Goal: Information Seeking & Learning: Check status

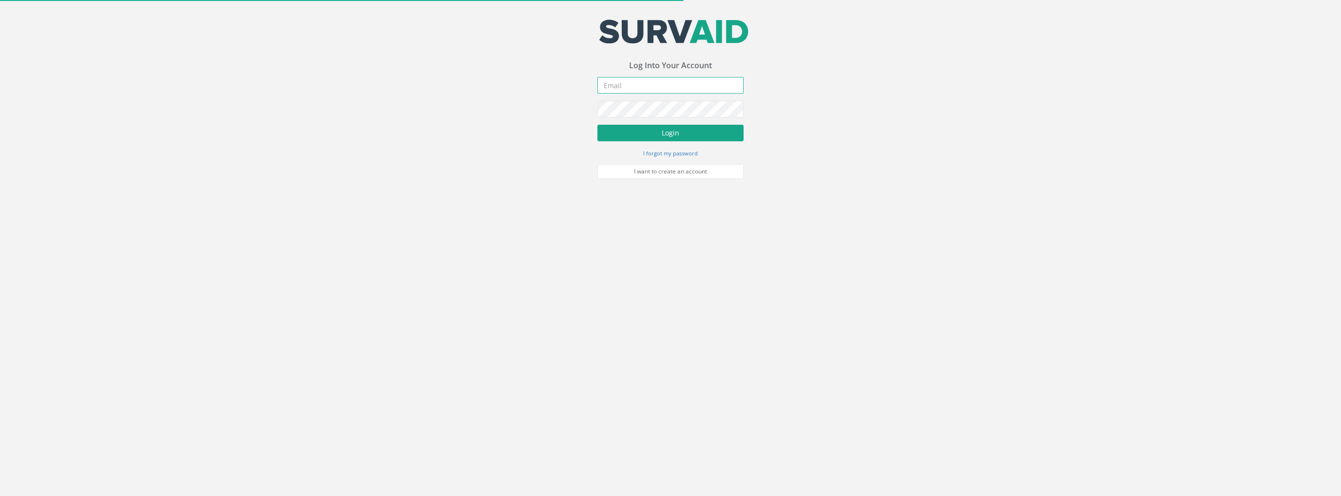
type input "[PERSON_NAME][EMAIL_ADDRESS][PERSON_NAME][DOMAIN_NAME]"
click at [684, 140] on button "Login" at bounding box center [671, 133] width 146 height 17
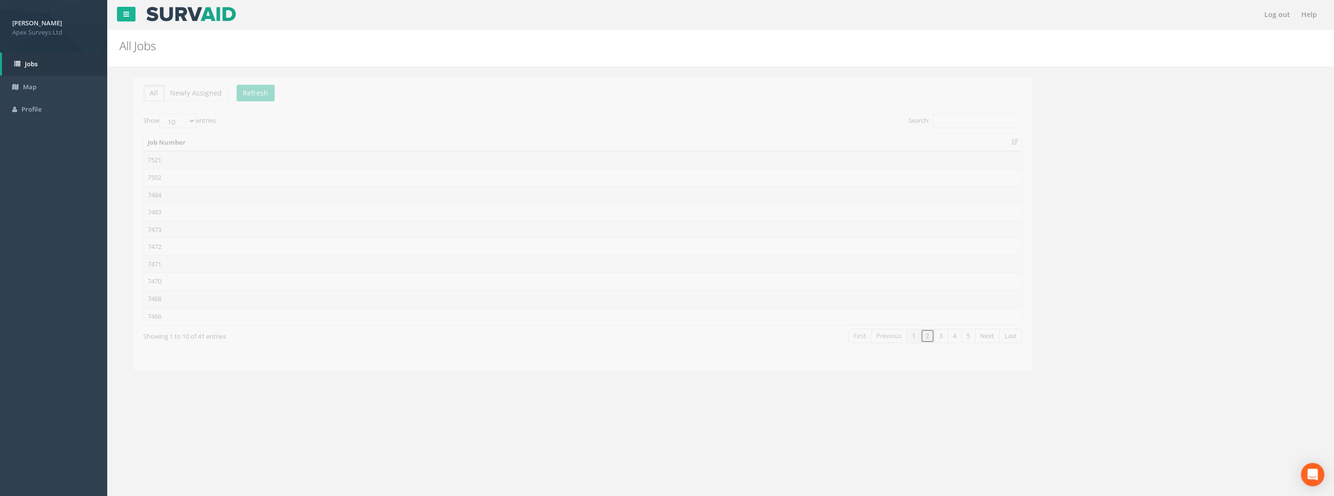
click at [917, 333] on link "2" at bounding box center [913, 336] width 14 height 14
click at [151, 173] on td "7464" at bounding box center [569, 178] width 878 height 18
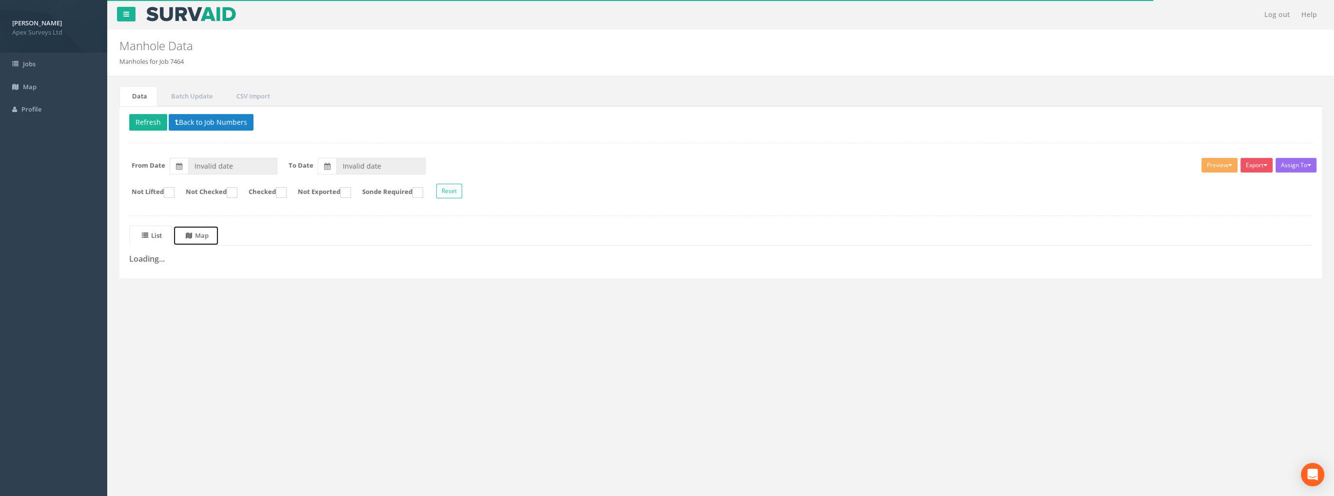
click at [216, 232] on link "Map" at bounding box center [196, 236] width 46 height 20
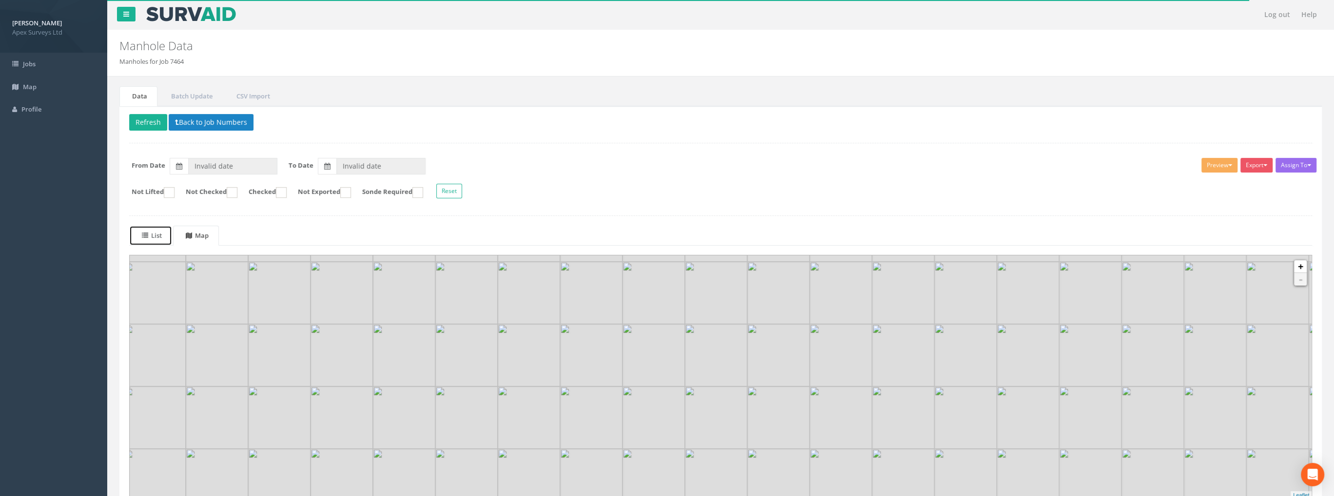
click at [159, 237] on uib-tab-heading "List" at bounding box center [152, 235] width 20 height 9
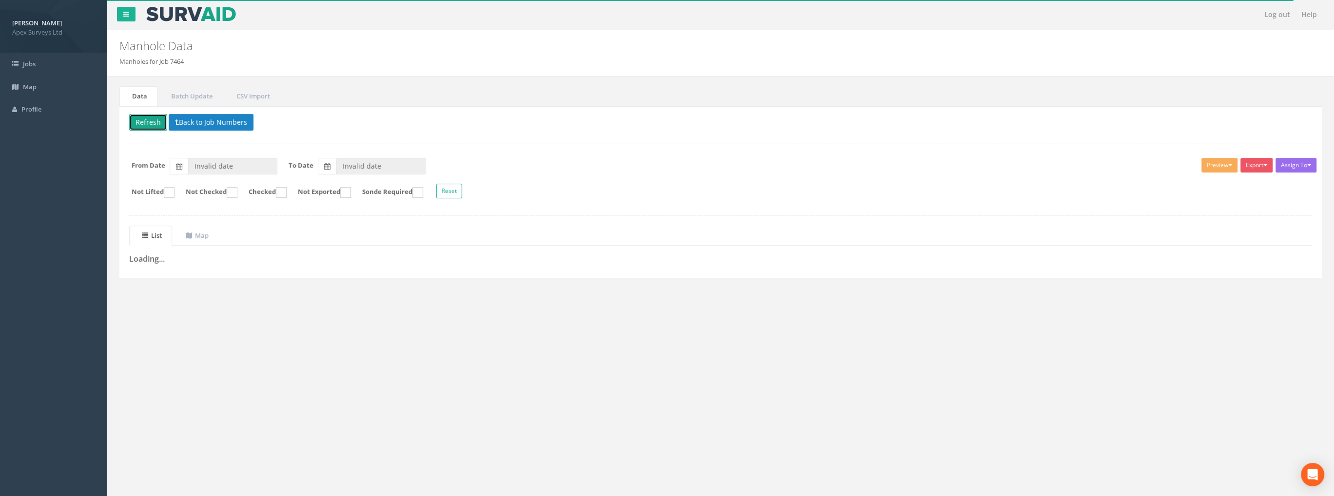
click at [133, 119] on button "Refresh" at bounding box center [148, 122] width 38 height 17
click at [242, 122] on button "Back to Job Numbers" at bounding box center [218, 122] width 85 height 17
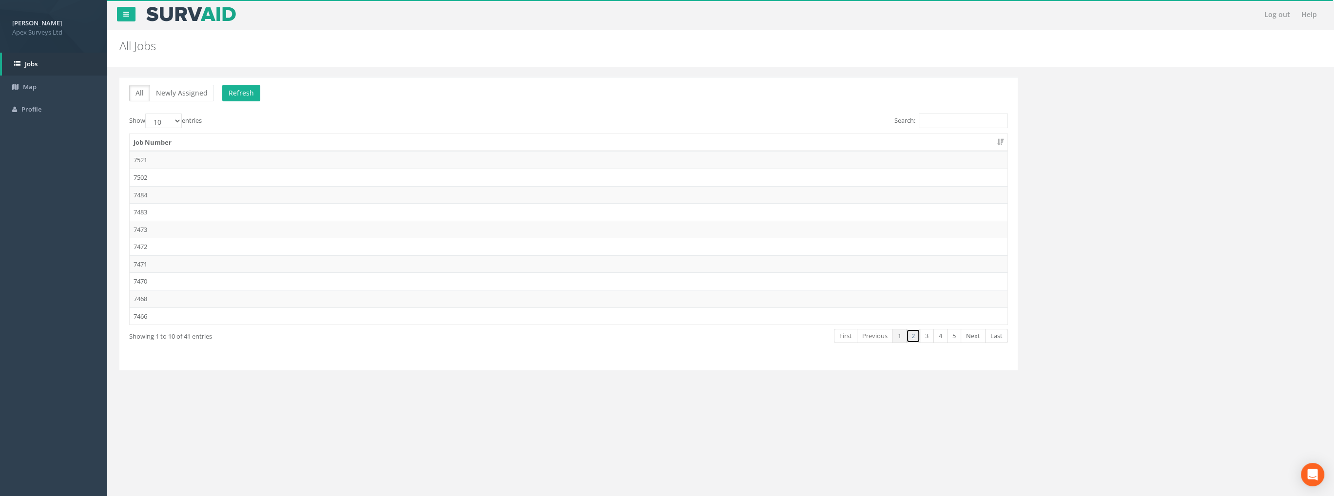
click at [918, 340] on link "2" at bounding box center [913, 336] width 14 height 14
click at [144, 172] on td "7464" at bounding box center [569, 178] width 878 height 18
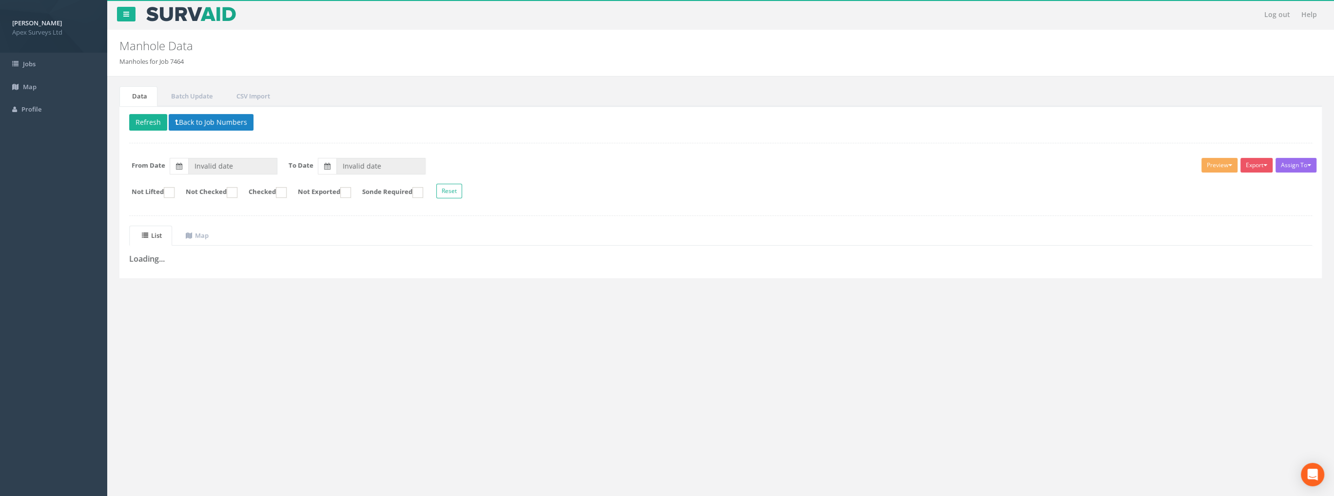
type input "[DATE]"
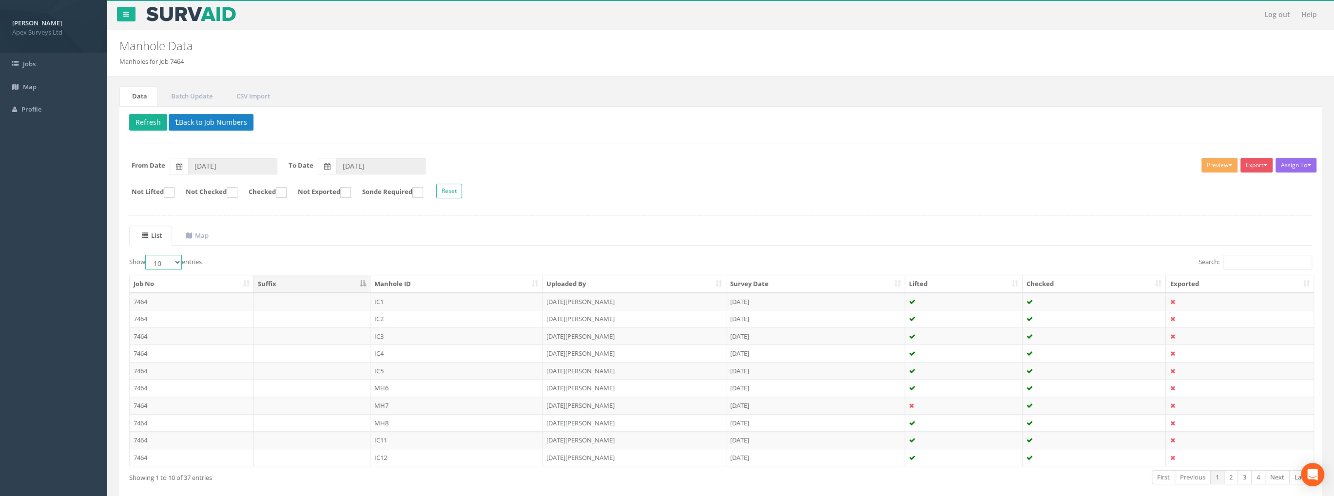
click at [165, 260] on select "10 25 50 100" at bounding box center [163, 262] width 37 height 15
select select "100"
click at [147, 255] on select "10 25 50 100" at bounding box center [163, 262] width 37 height 15
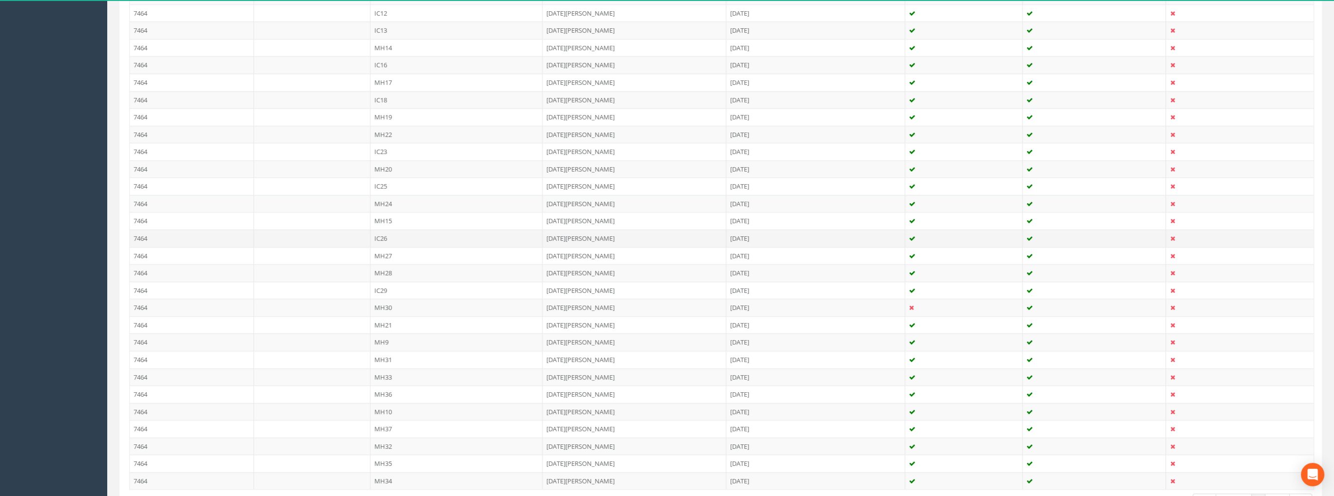
scroll to position [510, 0]
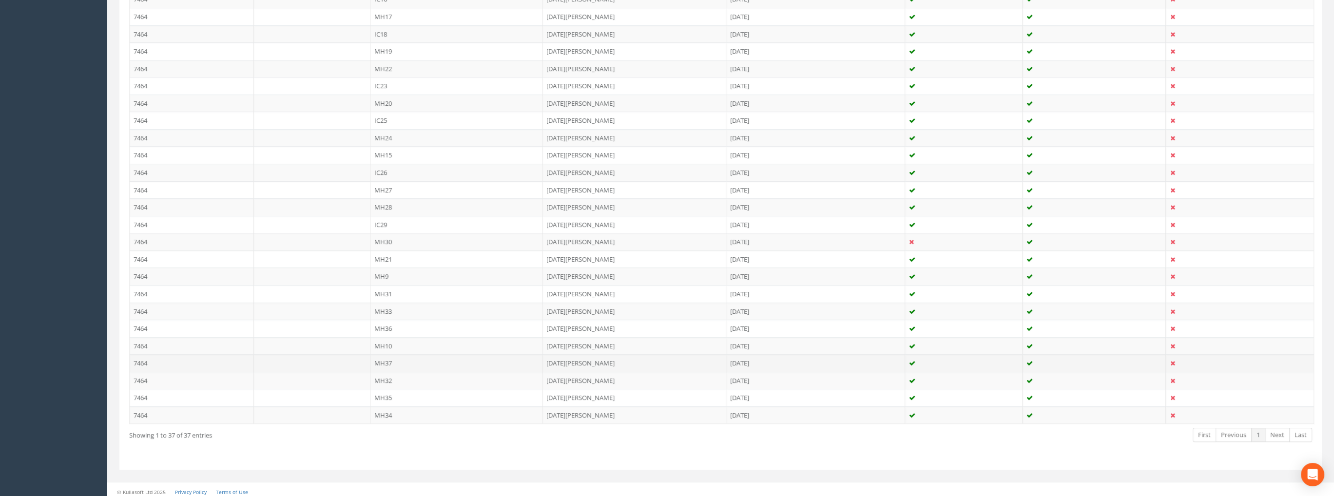
click at [143, 359] on td "7464" at bounding box center [192, 363] width 124 height 18
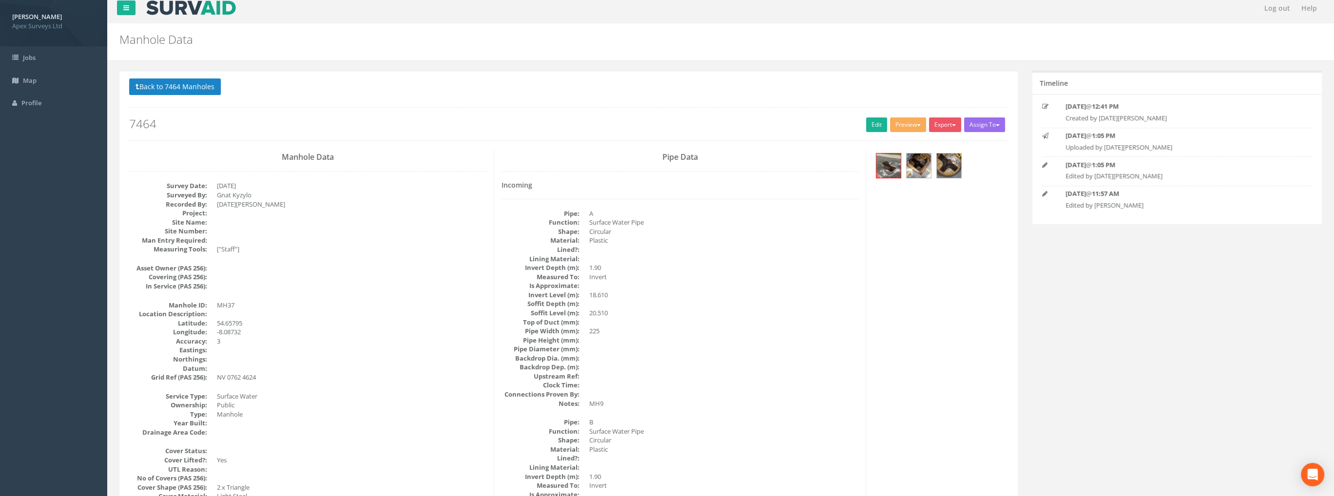
scroll to position [0, 0]
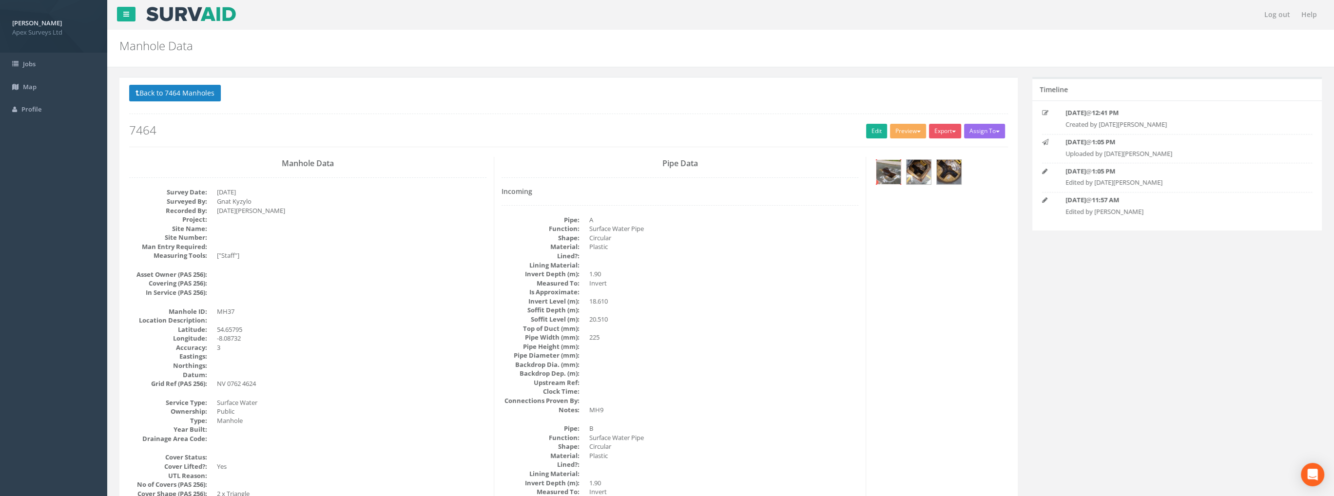
click at [892, 171] on img at bounding box center [888, 172] width 24 height 24
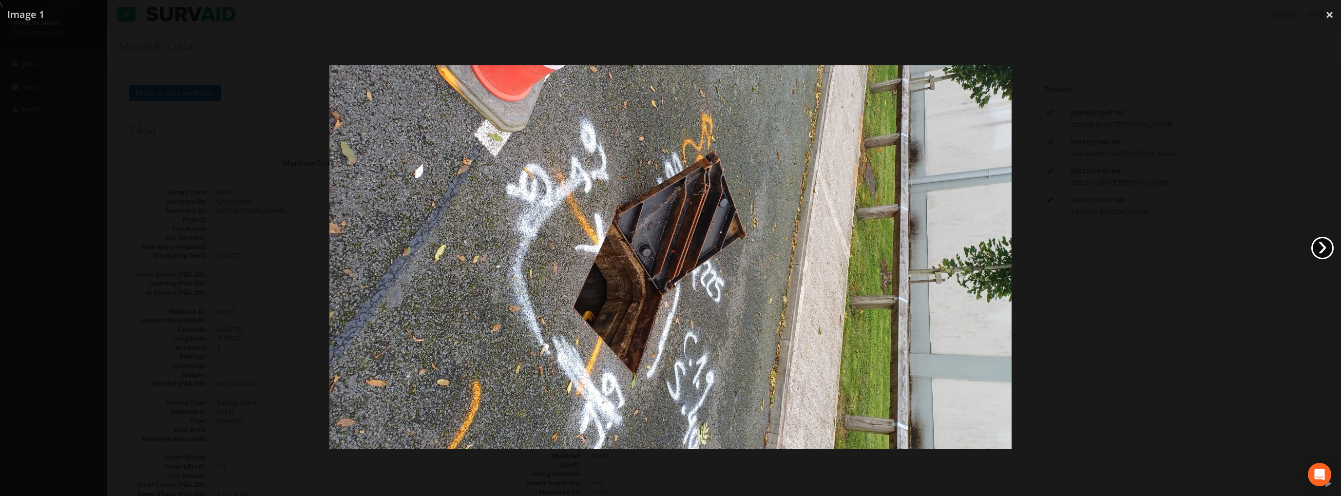
click at [1316, 250] on link "›" at bounding box center [1323, 248] width 22 height 22
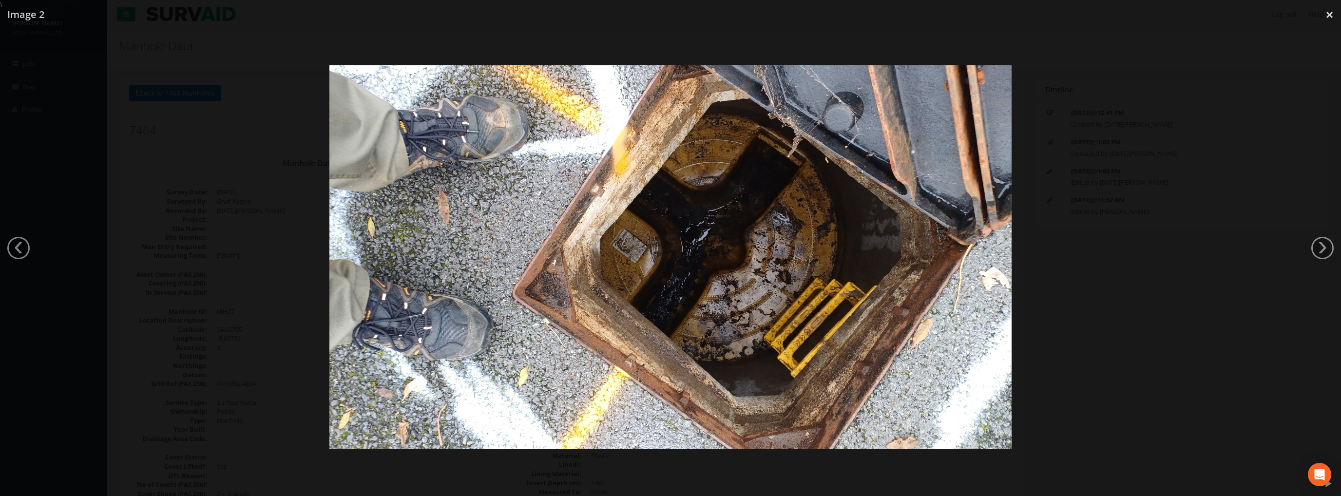
click at [1310, 250] on div at bounding box center [670, 257] width 1341 height 496
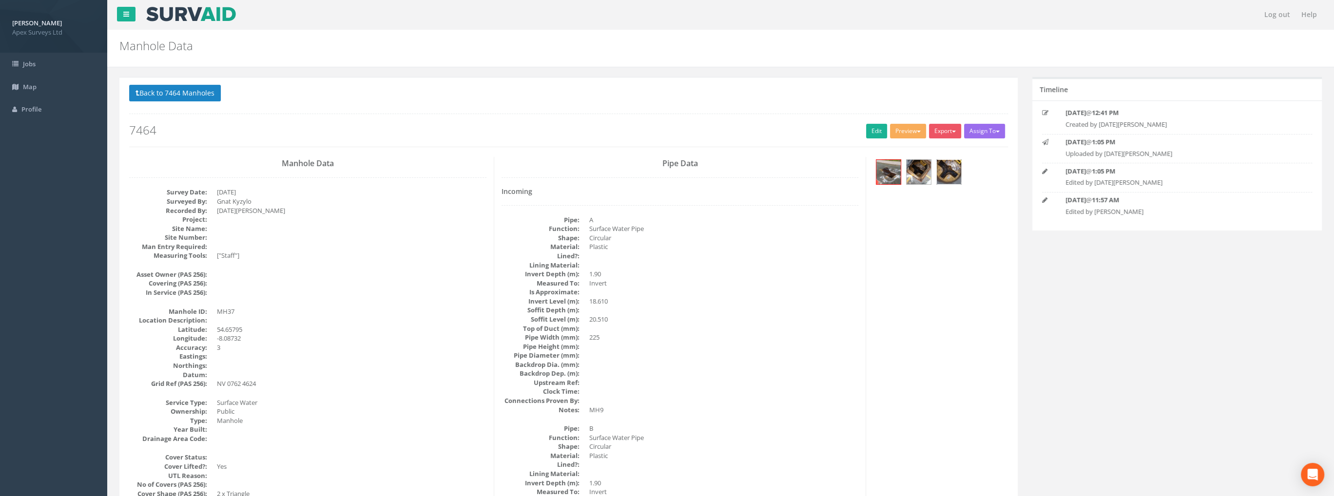
click at [948, 169] on img at bounding box center [949, 172] width 24 height 24
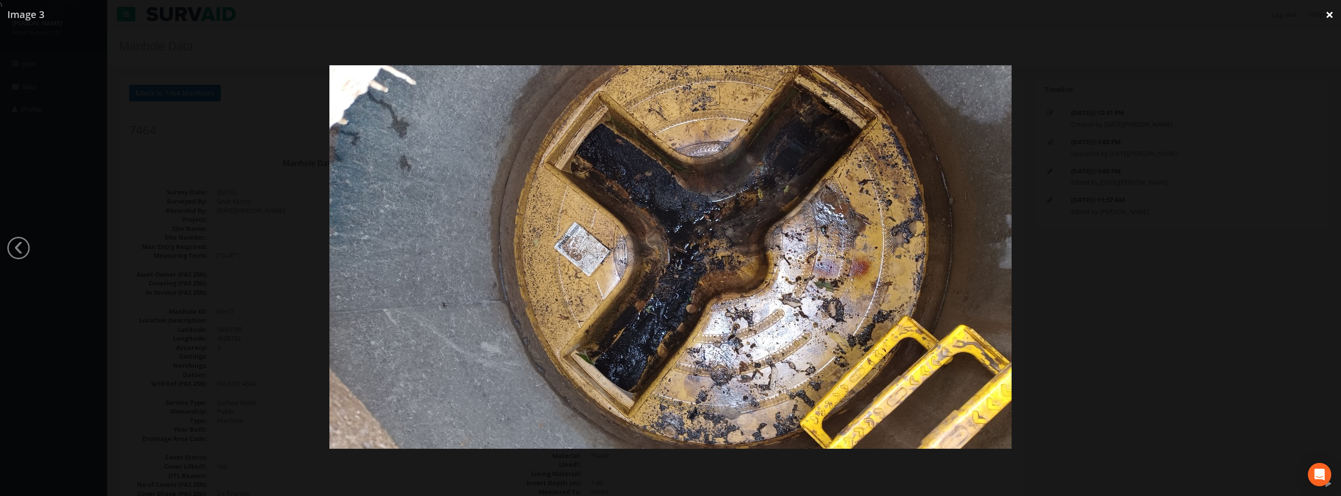
click at [1325, 15] on link "×" at bounding box center [1329, 14] width 23 height 29
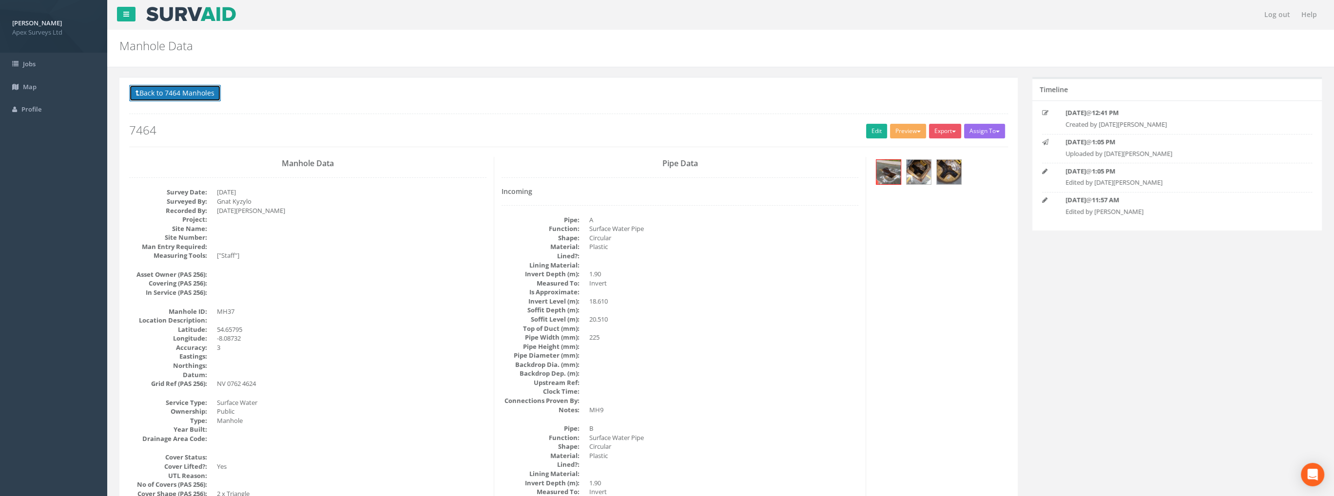
click at [194, 97] on button "Back to 7464 Manholes" at bounding box center [175, 93] width 92 height 17
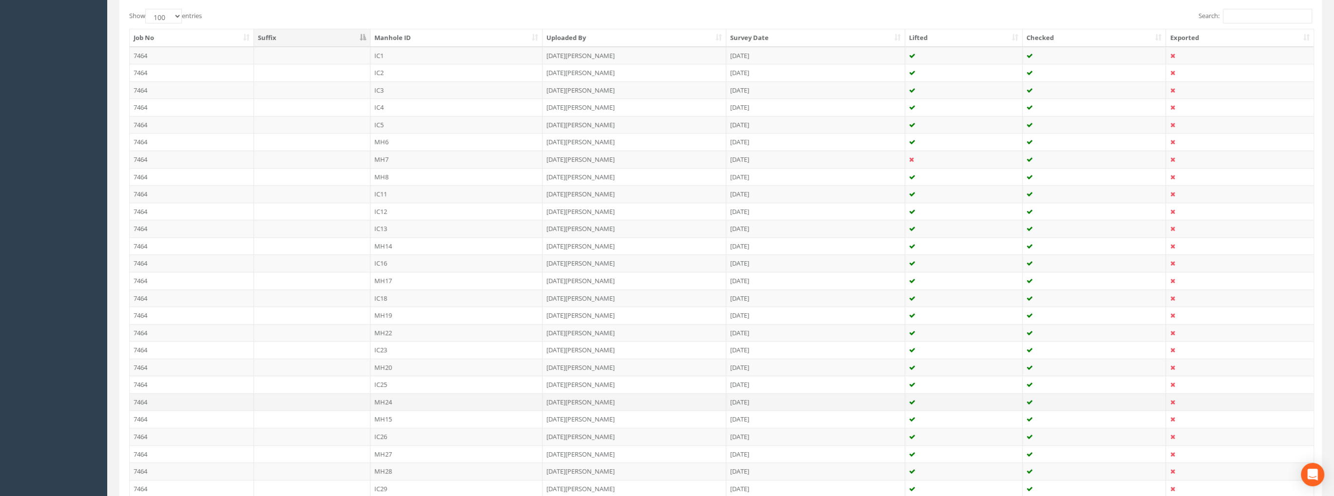
scroll to position [146, 0]
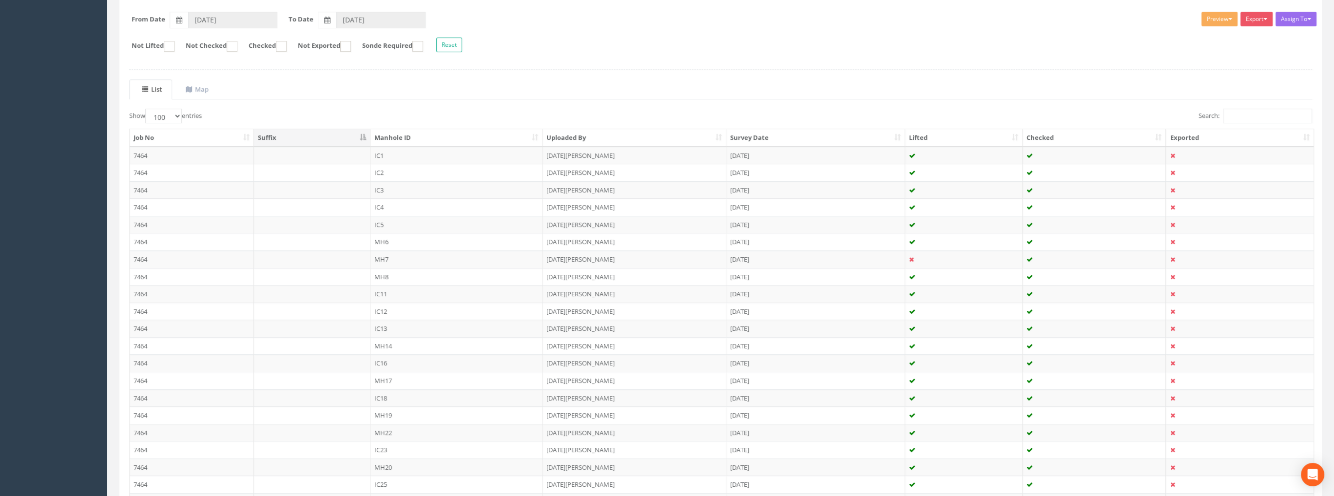
click at [389, 236] on td "MH6" at bounding box center [456, 242] width 173 height 18
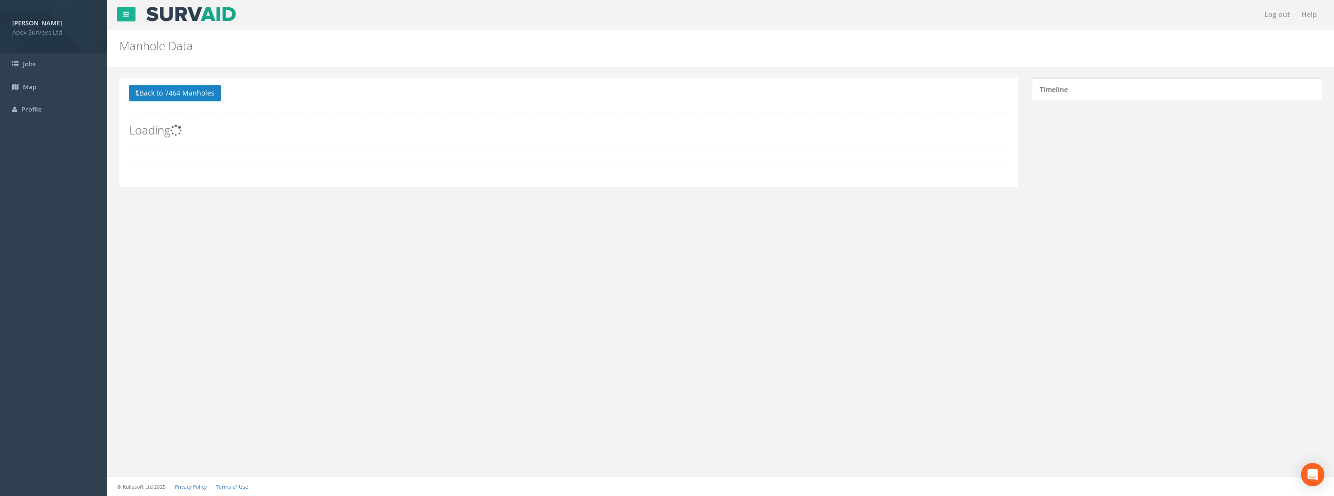
scroll to position [137, 0]
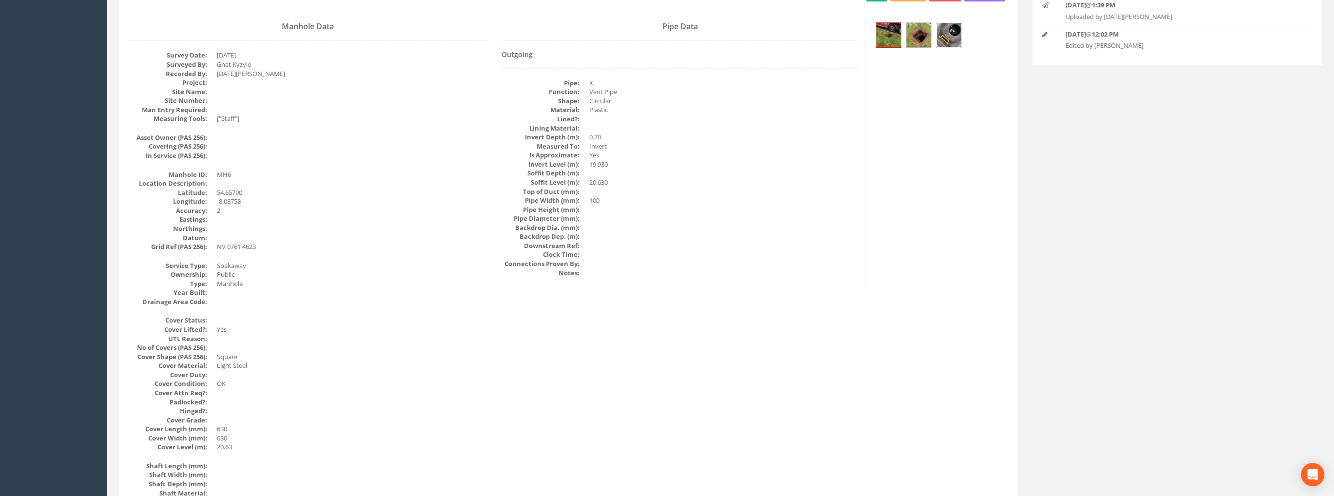
click at [946, 34] on img at bounding box center [949, 35] width 24 height 24
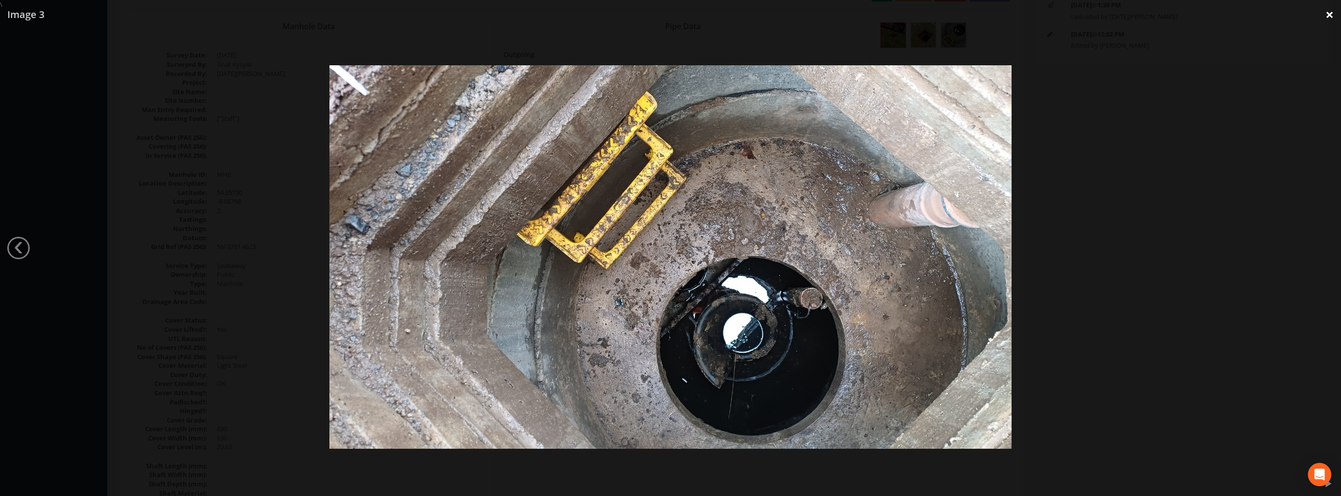
click at [1324, 16] on link "×" at bounding box center [1329, 14] width 23 height 29
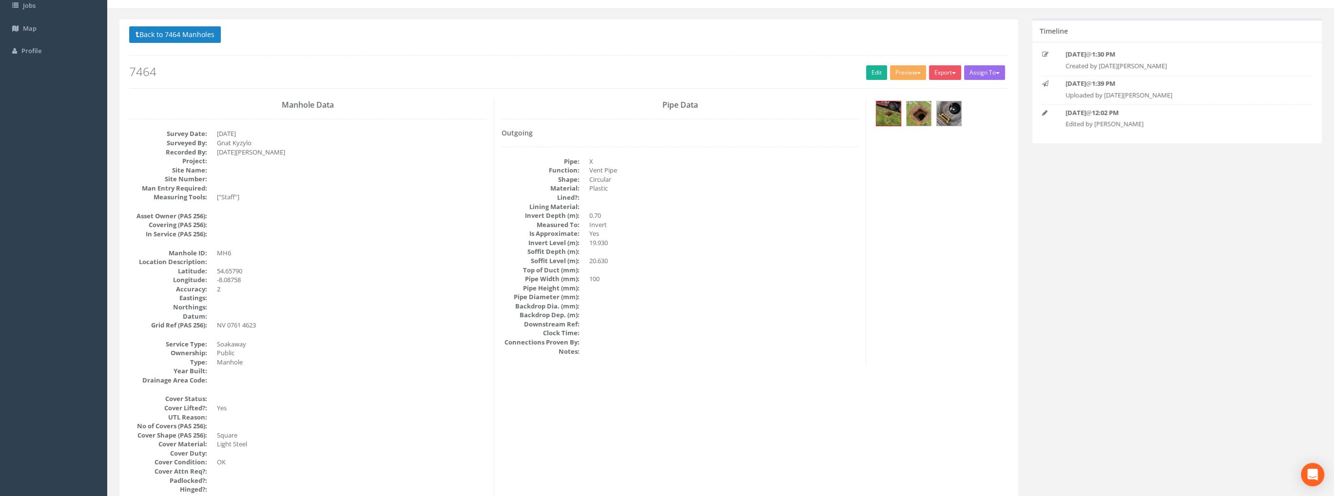
scroll to position [0, 0]
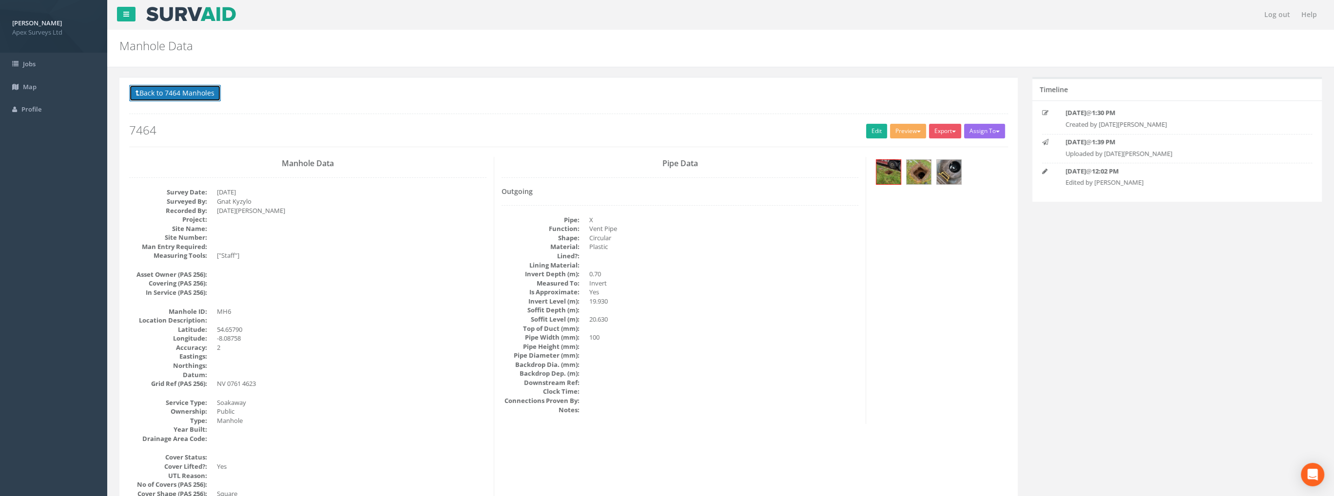
click at [161, 96] on button "Back to 7464 Manholes" at bounding box center [175, 93] width 92 height 17
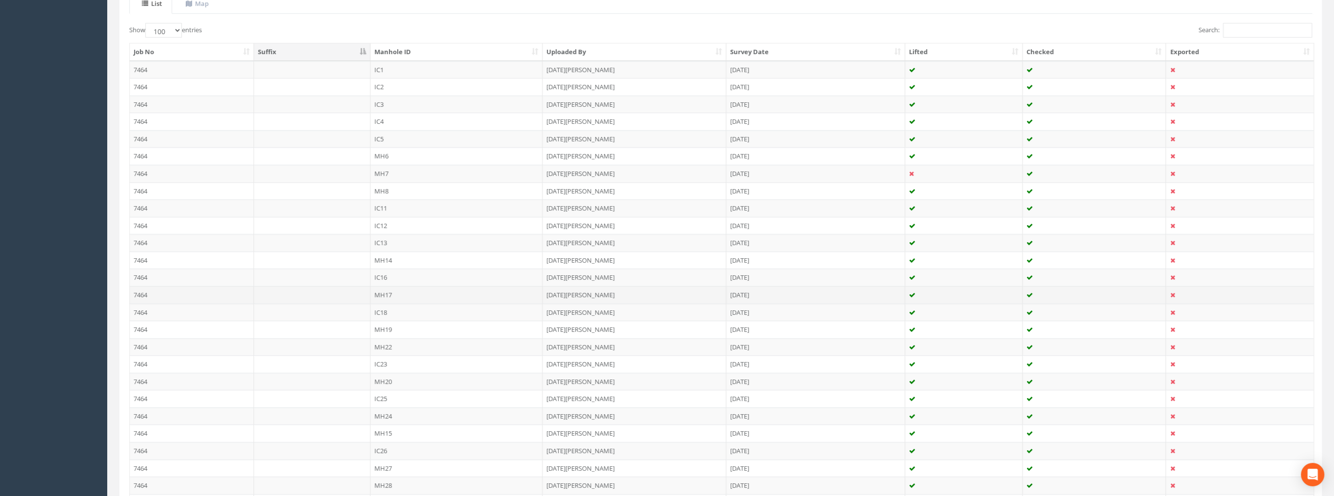
scroll to position [244, 0]
click at [161, 314] on td "7464" at bounding box center [192, 318] width 124 height 18
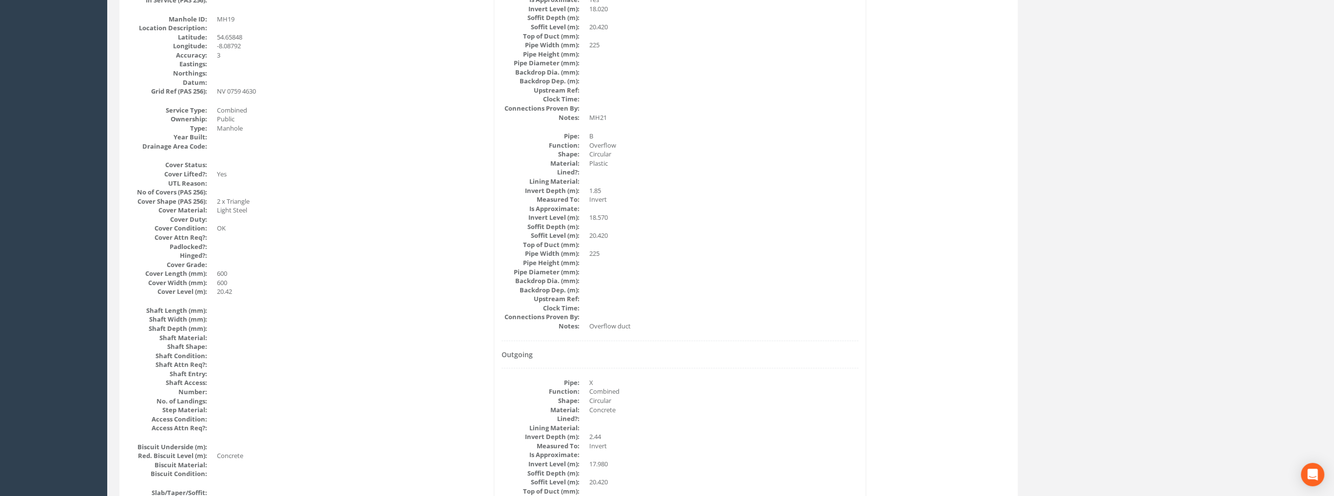
scroll to position [49, 0]
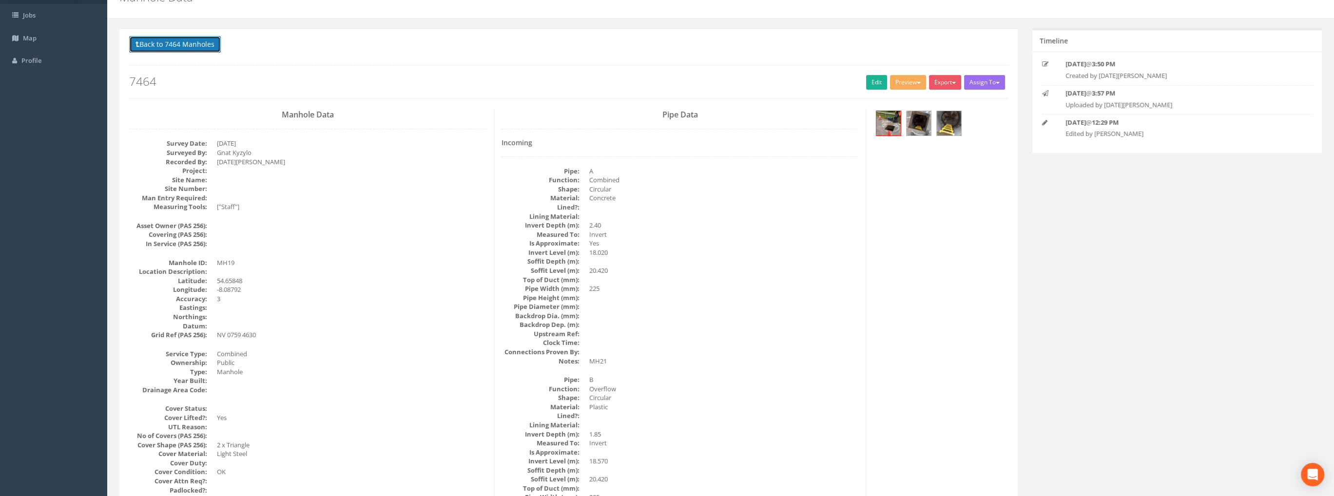
click at [183, 45] on button "Back to 7464 Manholes" at bounding box center [175, 44] width 92 height 17
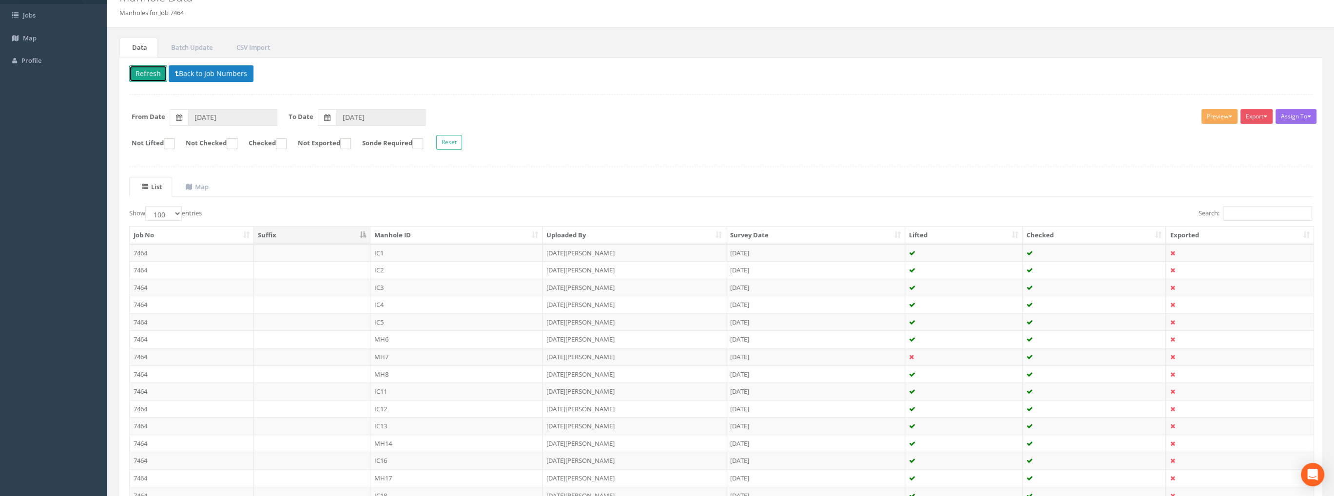
click at [150, 75] on button "Refresh" at bounding box center [148, 73] width 38 height 17
click at [218, 70] on button "Back to Job Numbers" at bounding box center [211, 73] width 85 height 17
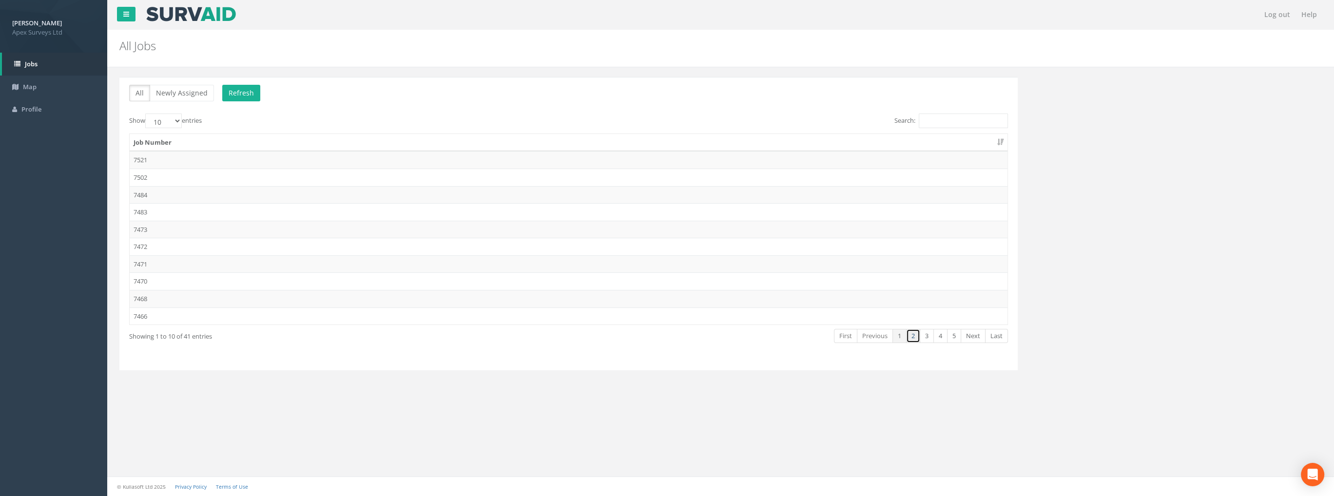
click at [913, 332] on link "2" at bounding box center [913, 336] width 14 height 14
click at [139, 294] on td "7450" at bounding box center [569, 299] width 878 height 18
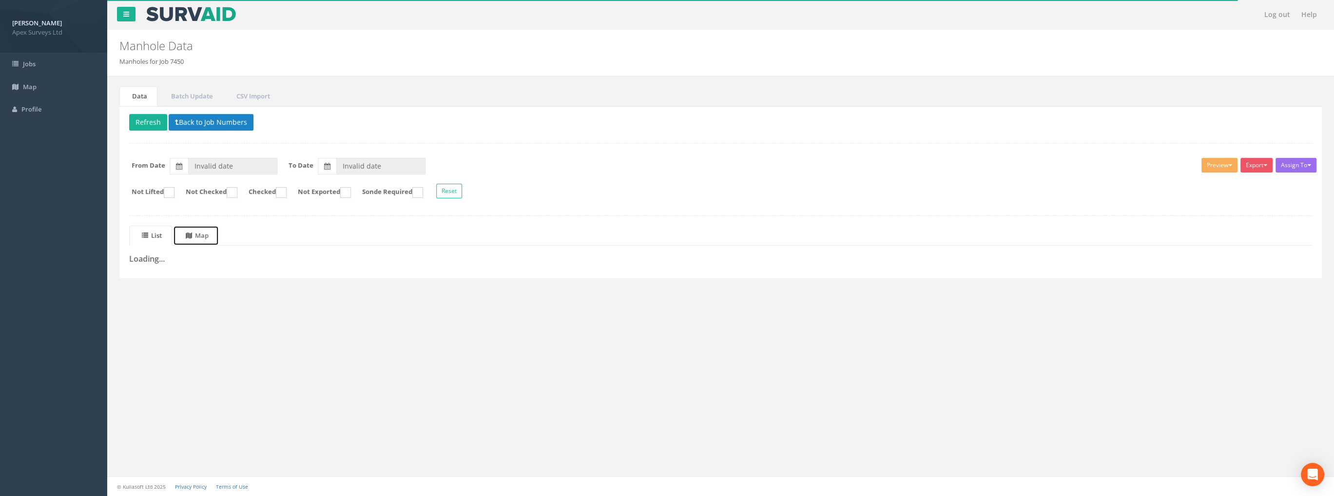
click at [209, 231] on uib-tab-heading "Map" at bounding box center [197, 235] width 23 height 9
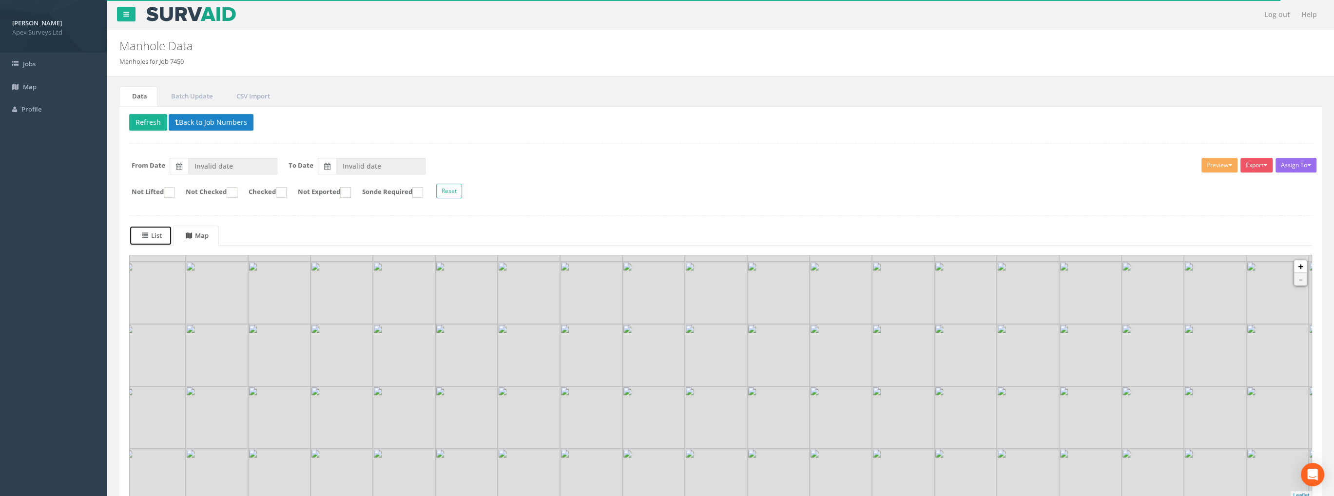
click at [160, 232] on uib-tab-heading "List" at bounding box center [152, 235] width 20 height 9
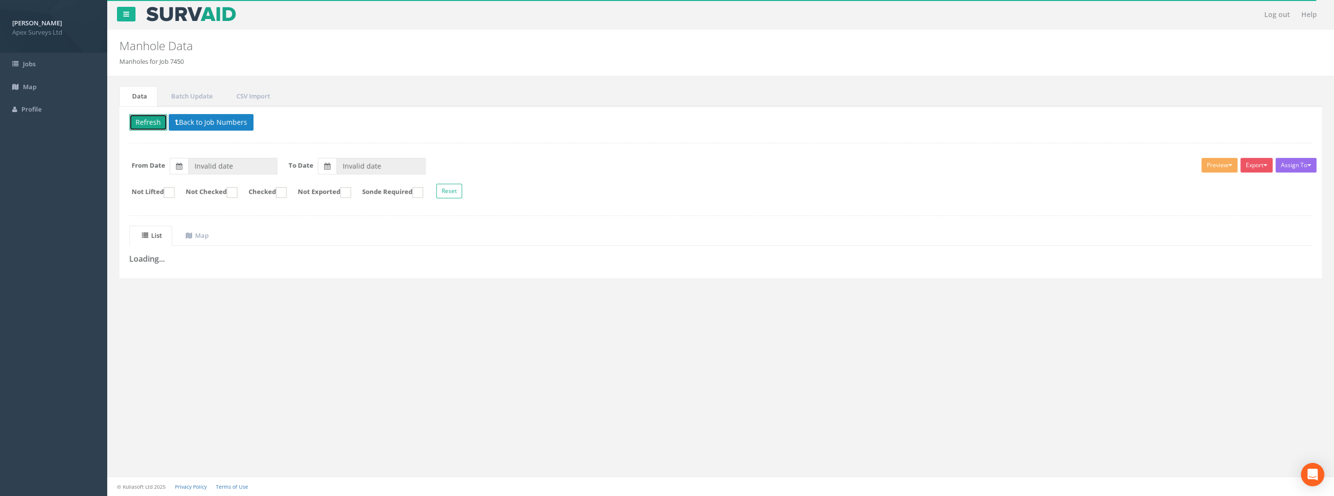
click at [154, 117] on button "Refresh" at bounding box center [148, 122] width 38 height 17
click at [207, 121] on button "Back to Job Numbers" at bounding box center [218, 122] width 85 height 17
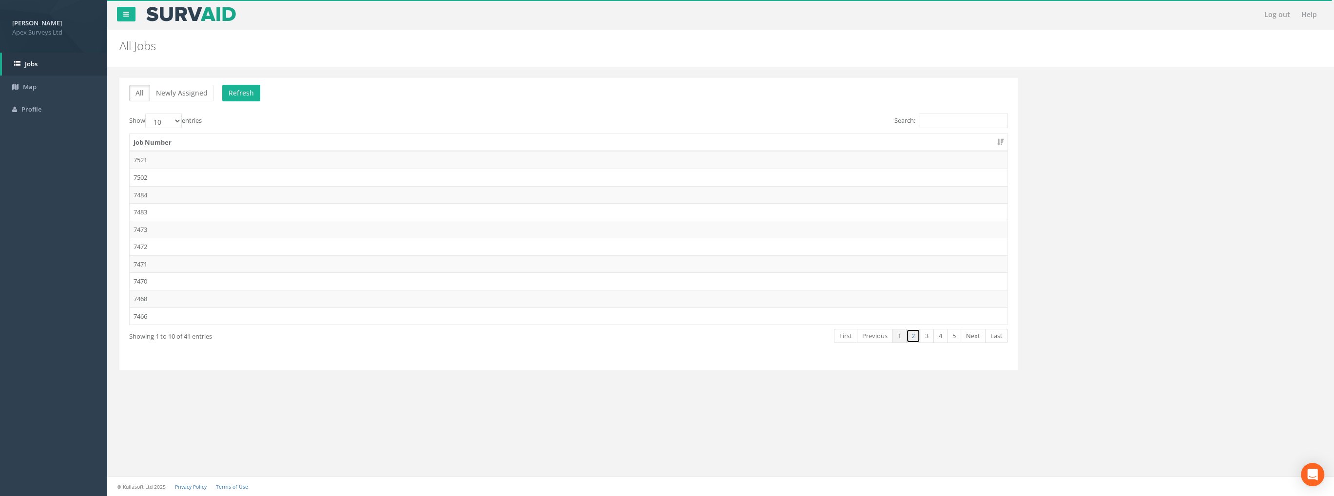
click at [912, 340] on link "2" at bounding box center [913, 336] width 14 height 14
click at [146, 294] on td "7450" at bounding box center [569, 299] width 878 height 18
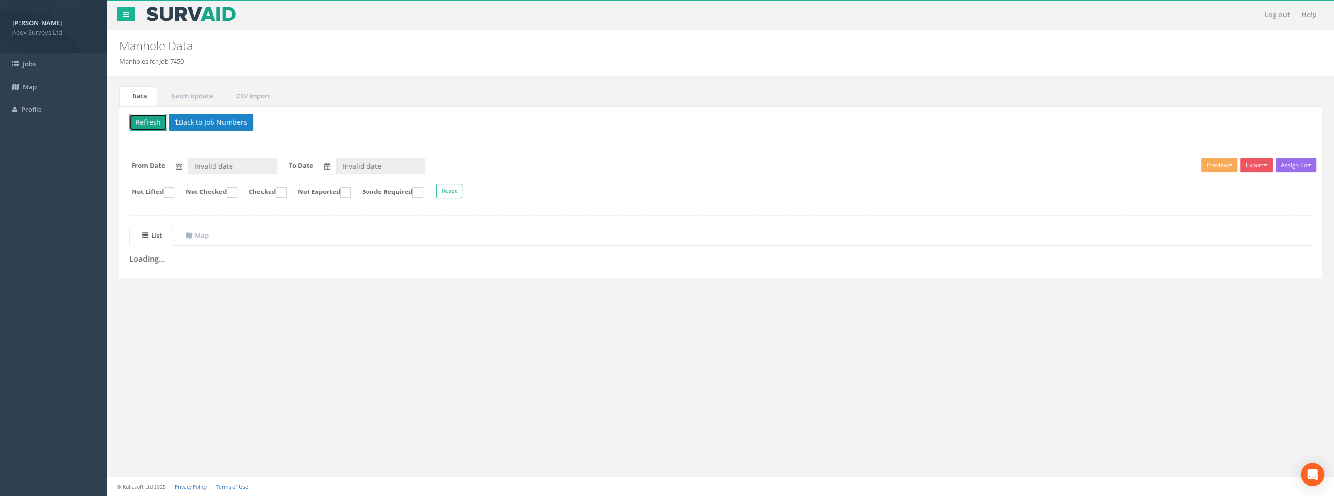
click at [151, 119] on button "Refresh" at bounding box center [148, 122] width 38 height 17
click at [206, 231] on uib-tab-heading "Map" at bounding box center [197, 235] width 23 height 9
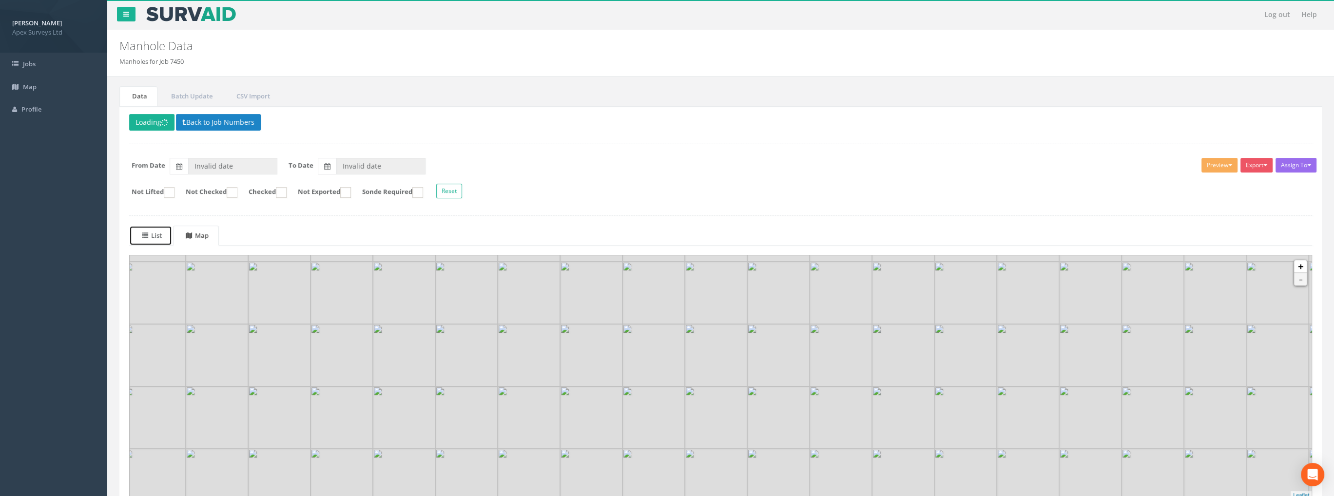
click at [153, 239] on link "List" at bounding box center [150, 236] width 43 height 20
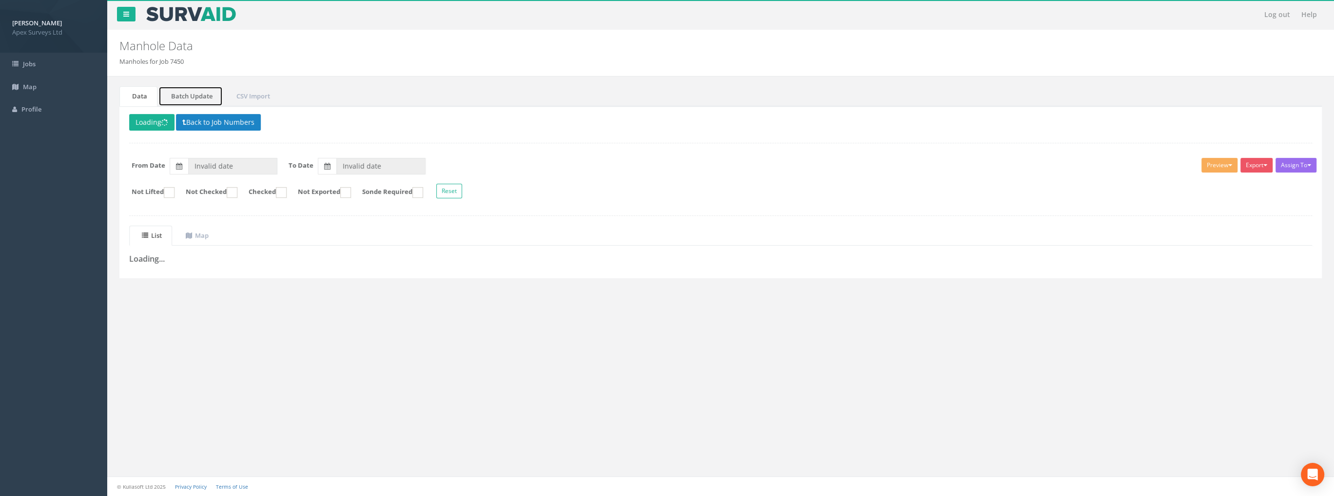
click at [181, 95] on link "Batch Update" at bounding box center [190, 96] width 64 height 20
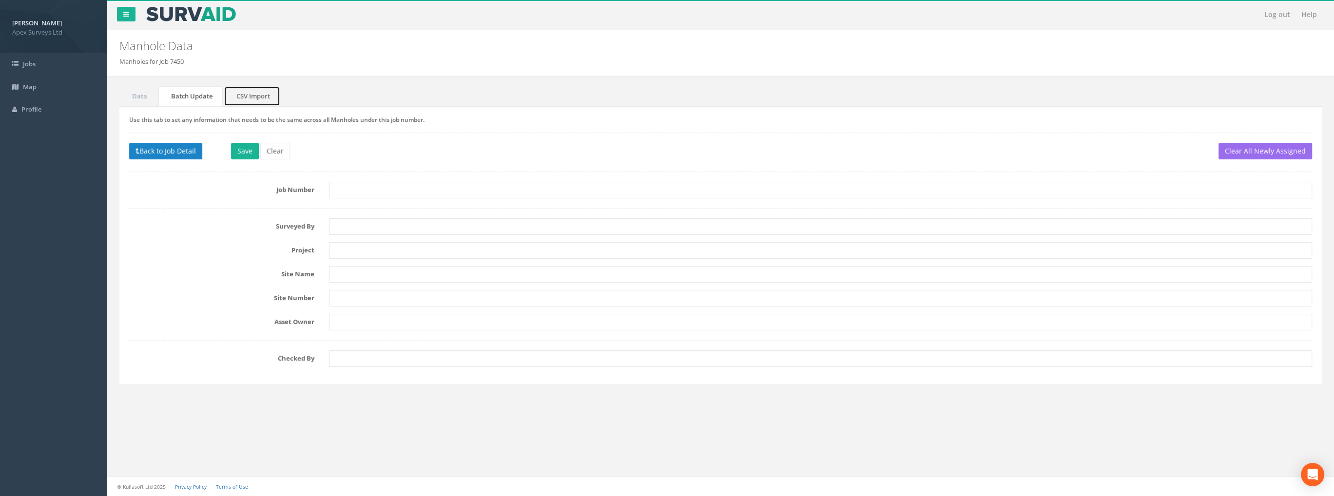
drag, startPoint x: 250, startPoint y: 98, endPoint x: 234, endPoint y: 101, distance: 16.0
click at [250, 98] on link "CSV Import" at bounding box center [252, 96] width 57 height 20
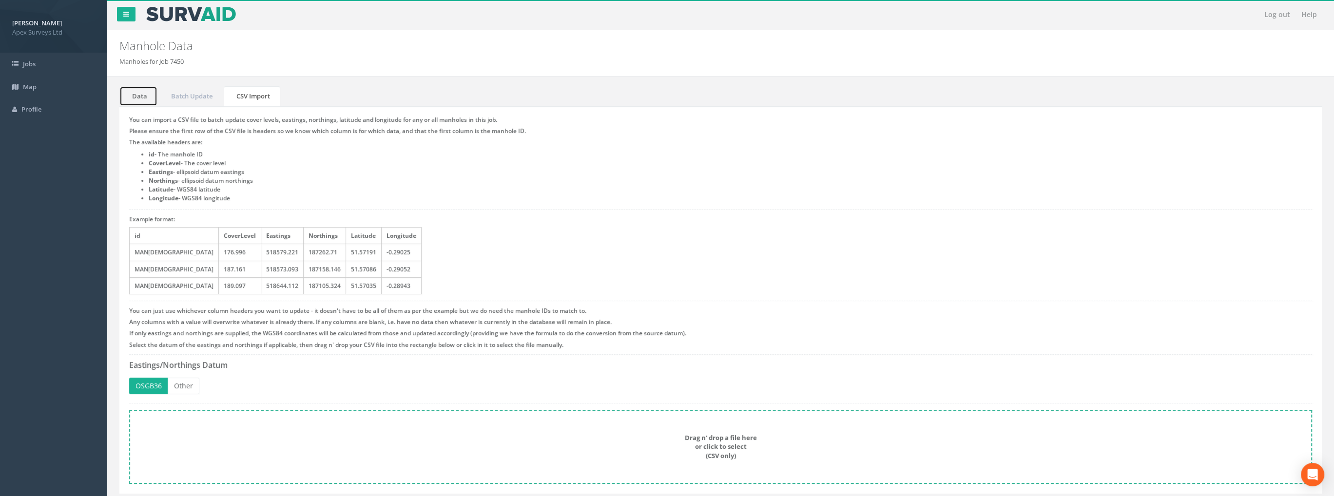
click at [135, 92] on link "Data" at bounding box center [138, 96] width 38 height 20
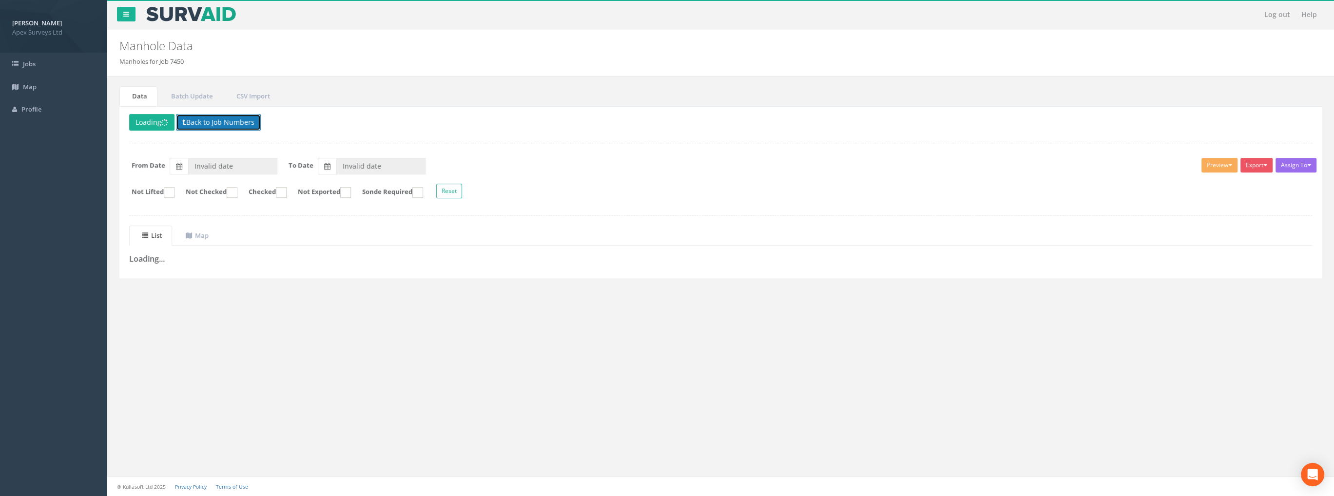
click at [213, 123] on button "Back to Job Numbers" at bounding box center [218, 122] width 85 height 17
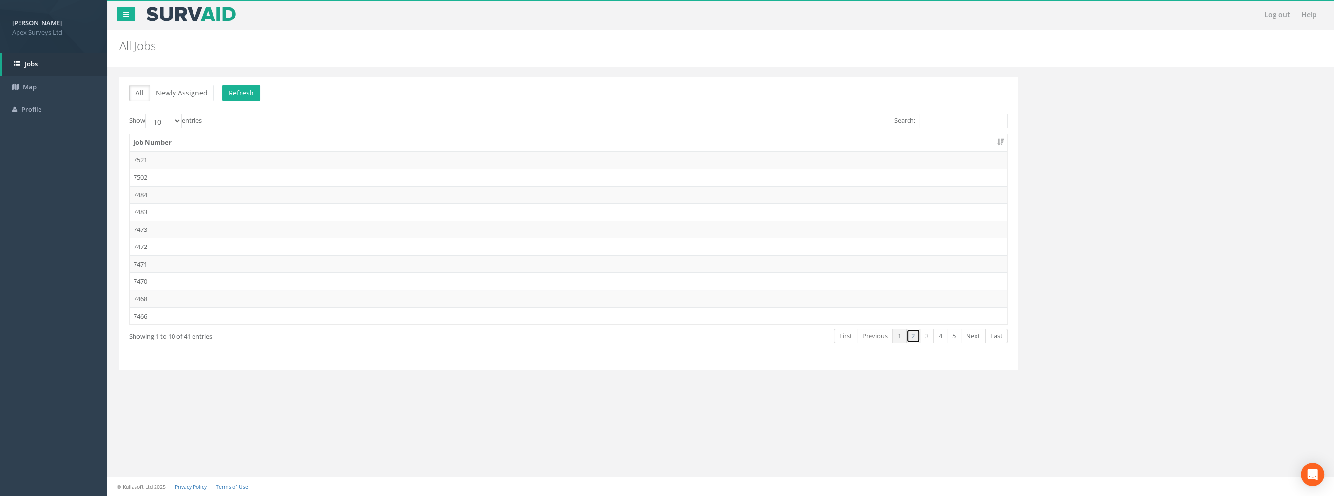
click at [916, 334] on link "2" at bounding box center [913, 336] width 14 height 14
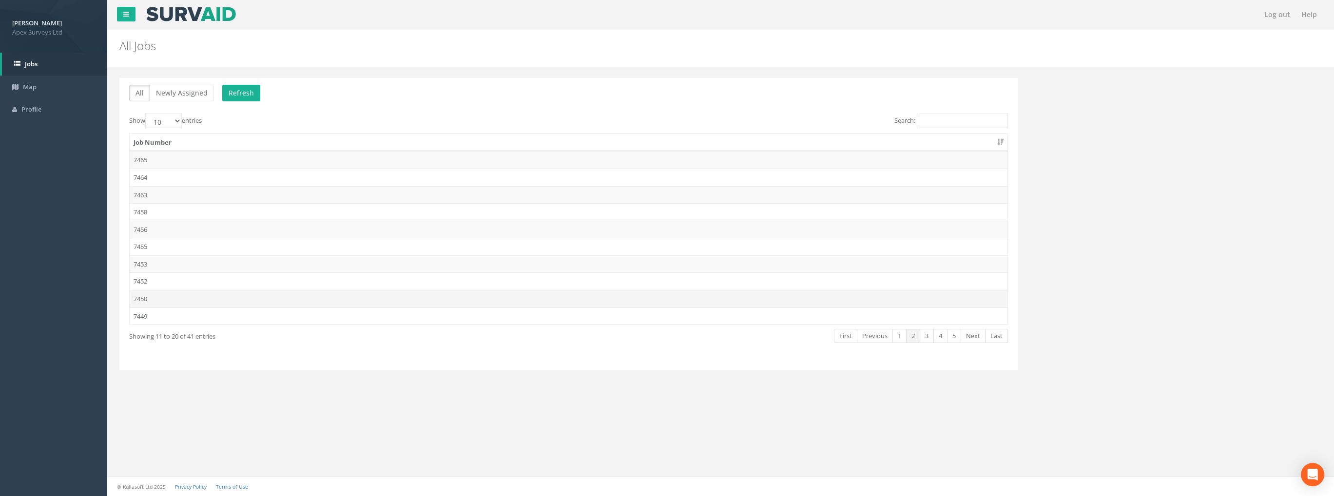
click at [148, 293] on td "7450" at bounding box center [569, 299] width 878 height 18
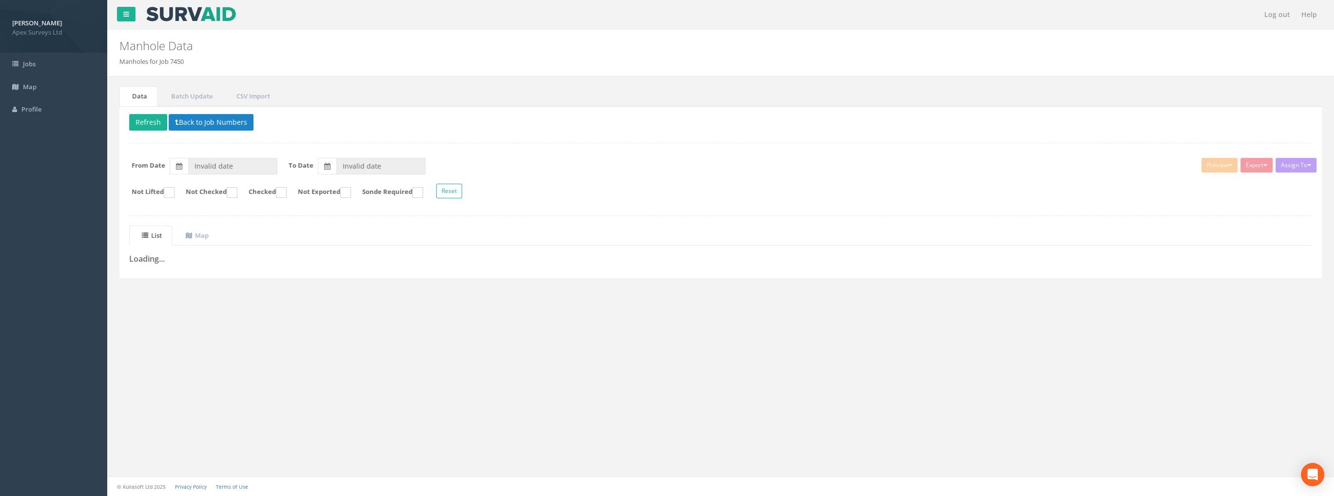
type input "[DATE]"
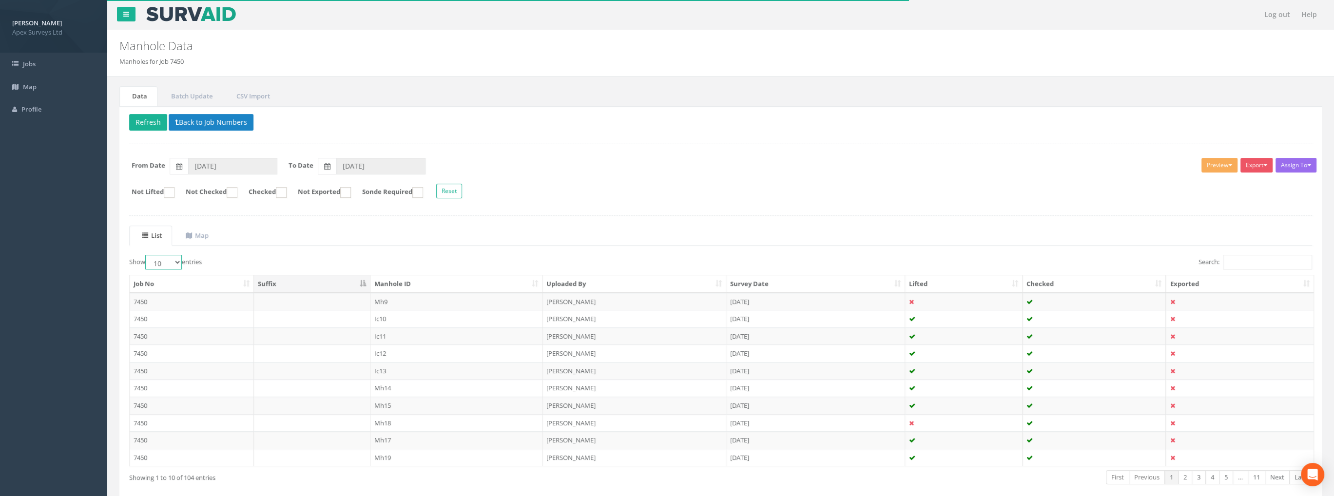
click at [164, 260] on select "10 25 50 100" at bounding box center [163, 262] width 37 height 15
select select "100"
click at [147, 255] on select "10 25 50 100" at bounding box center [163, 262] width 37 height 15
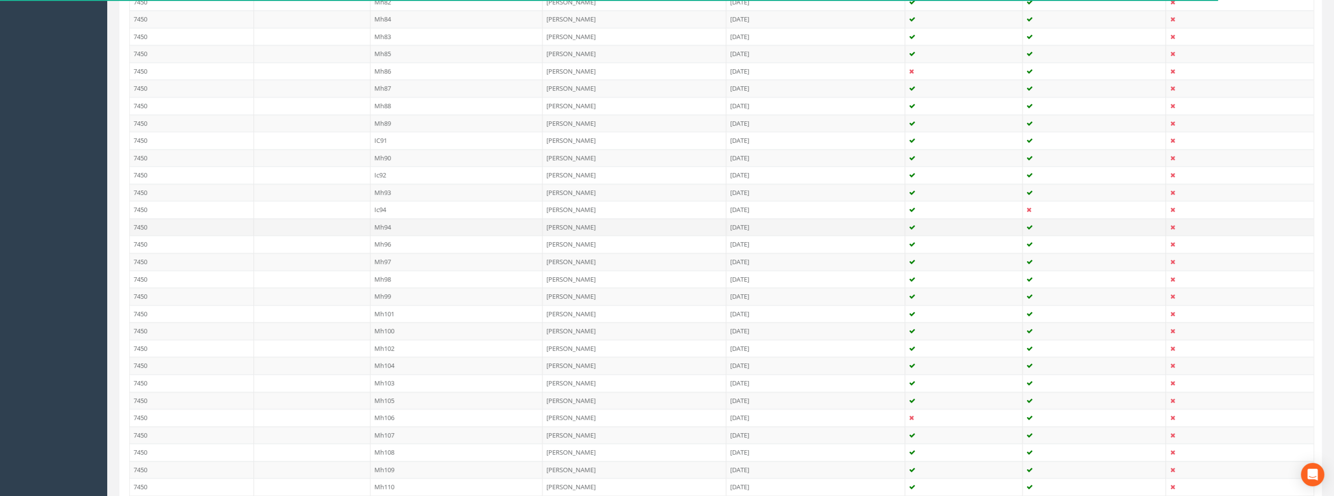
scroll to position [1596, 0]
